Goal: Information Seeking & Learning: Compare options

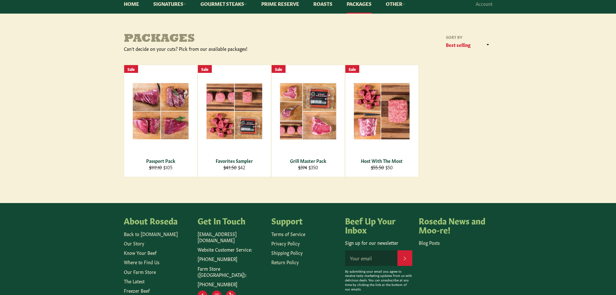
scroll to position [32, 0]
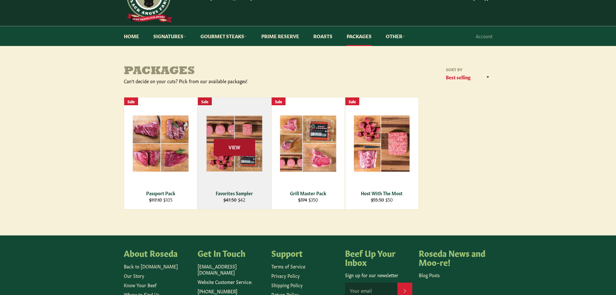
click at [238, 140] on span "View" at bounding box center [234, 147] width 41 height 16
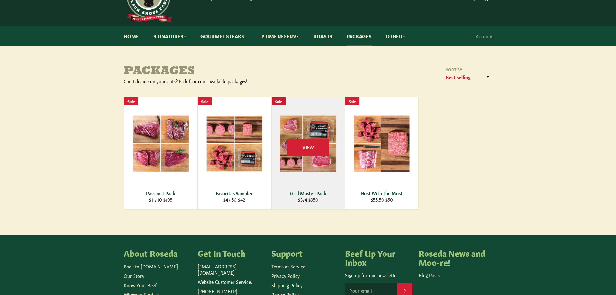
click at [307, 170] on div "View" at bounding box center [308, 153] width 73 height 112
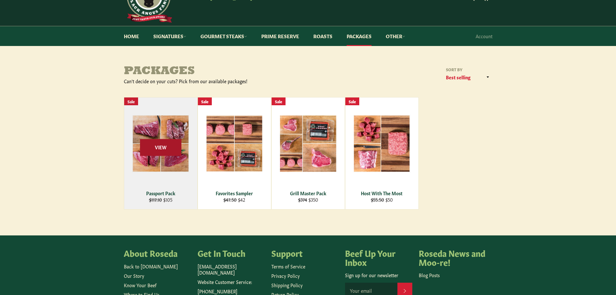
click at [156, 147] on span "View" at bounding box center [160, 147] width 41 height 16
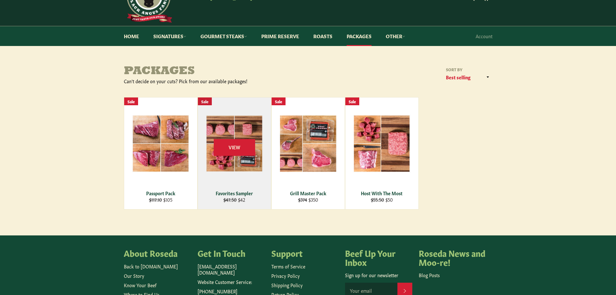
click at [233, 164] on div "View" at bounding box center [234, 153] width 73 height 112
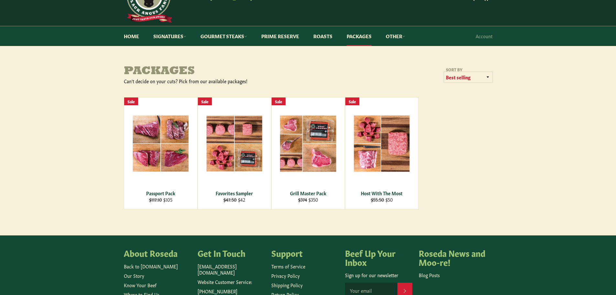
click at [490, 77] on select "Featured Best selling Alphabetically, A-Z Alphabetically, Z-A Price, low to hig…" at bounding box center [468, 77] width 49 height 11
click at [393, 68] on div "Sort by Featured Best selling Alphabetically, A-Z Alphabetically, Z-A Price, lo…" at bounding box center [400, 75] width 184 height 16
click at [363, 35] on link "Packages" at bounding box center [359, 36] width 38 height 20
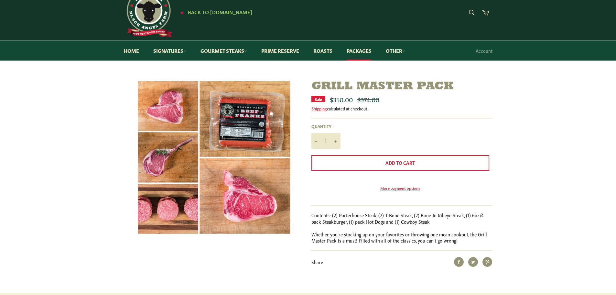
scroll to position [32, 0]
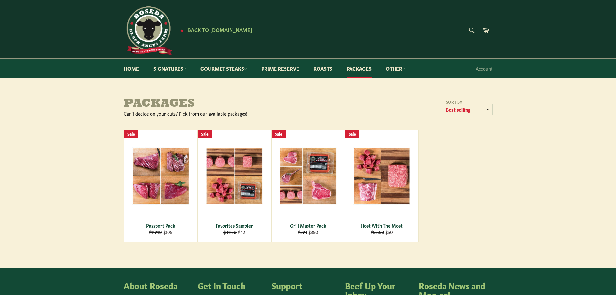
click at [487, 110] on select "Featured Best selling Alphabetically, A-Z Alphabetically, Z-A Price, low to hig…" at bounding box center [468, 109] width 49 height 11
click at [367, 88] on div "Packages Can't decide on your cuts? Pick from our available packages! Sort by F…" at bounding box center [308, 241] width 616 height 327
click at [227, 69] on link "Gourmet Steaks" at bounding box center [224, 69] width 60 height 20
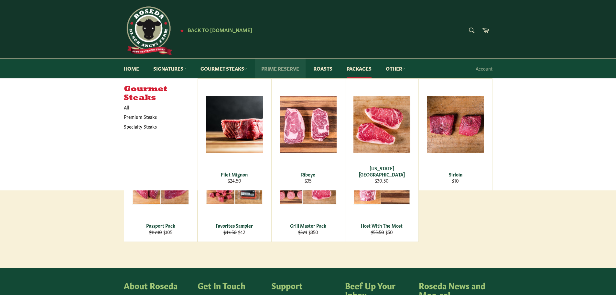
click at [272, 69] on link "Prime Reserve" at bounding box center [280, 69] width 51 height 20
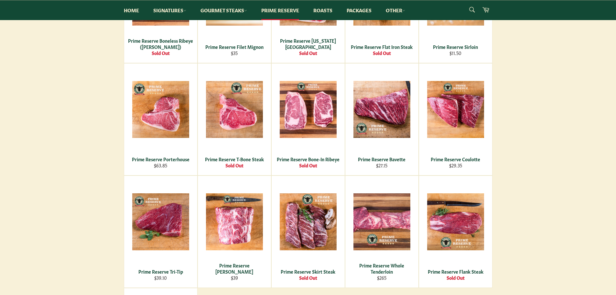
scroll to position [226, 0]
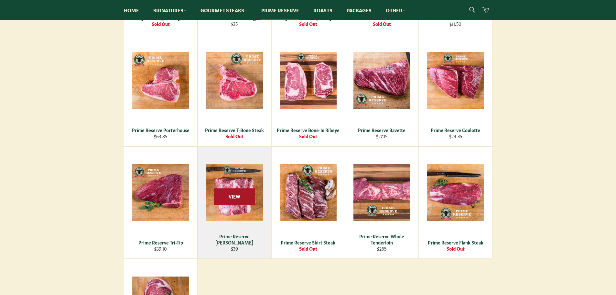
click at [227, 192] on span "View" at bounding box center [234, 196] width 41 height 16
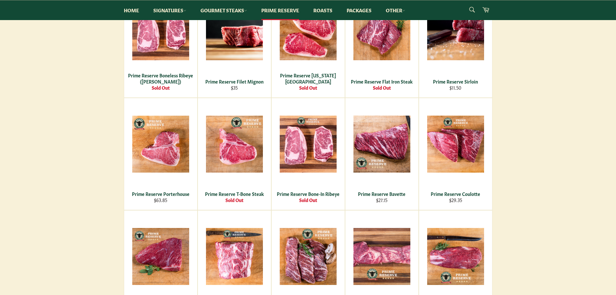
scroll to position [65, 0]
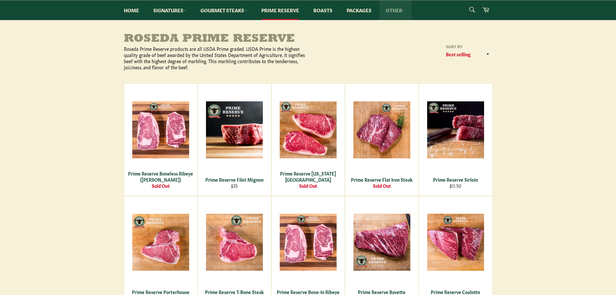
click at [396, 11] on link "Other" at bounding box center [395, 10] width 32 height 20
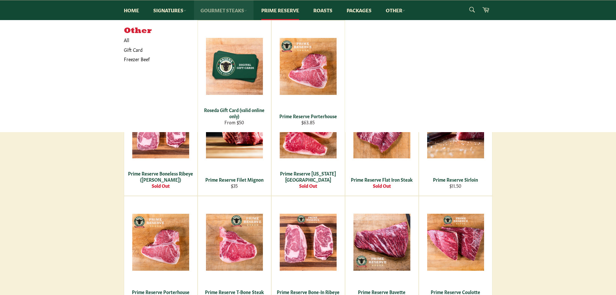
click at [233, 9] on link "Gourmet Steaks" at bounding box center [224, 10] width 60 height 20
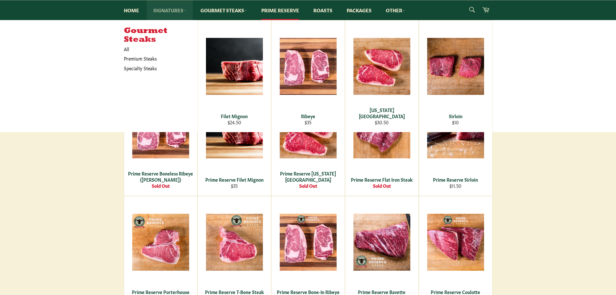
click at [164, 10] on link "Signatures" at bounding box center [170, 10] width 46 height 20
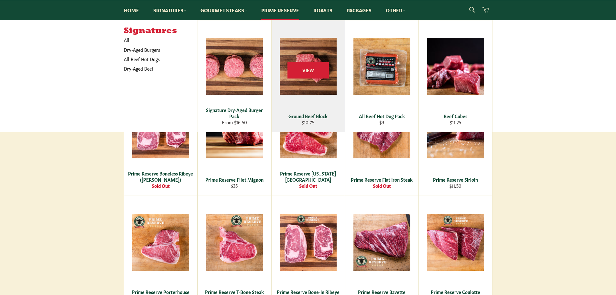
click at [314, 115] on div "Ground Beef Block" at bounding box center [308, 116] width 65 height 6
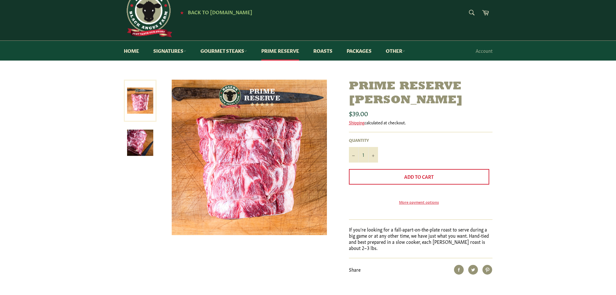
scroll to position [65, 0]
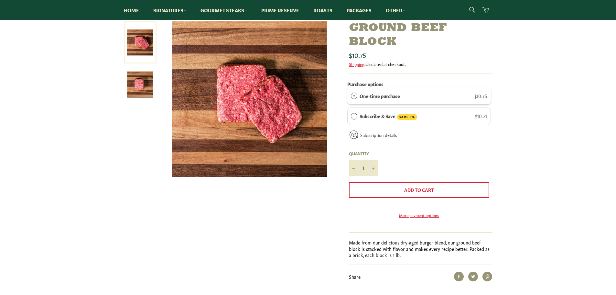
scroll to position [65, 0]
